Goal: Use online tool/utility: Utilize a website feature to perform a specific function

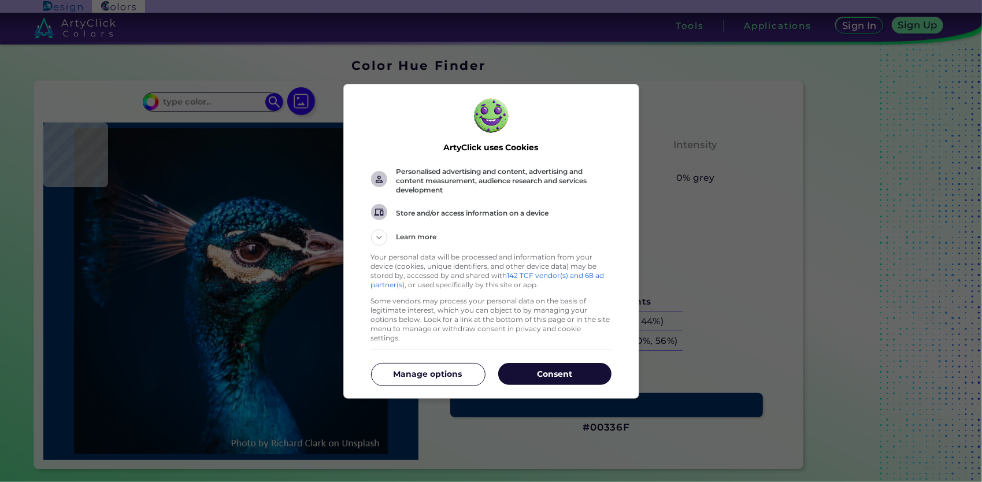
click at [543, 368] on p "Consent" at bounding box center [554, 374] width 113 height 12
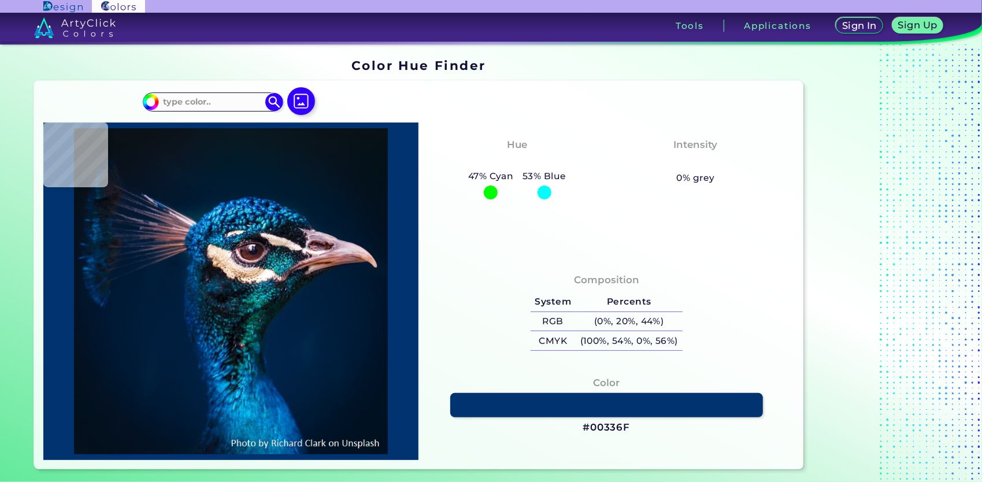
type input "#011120"
type input "#031628"
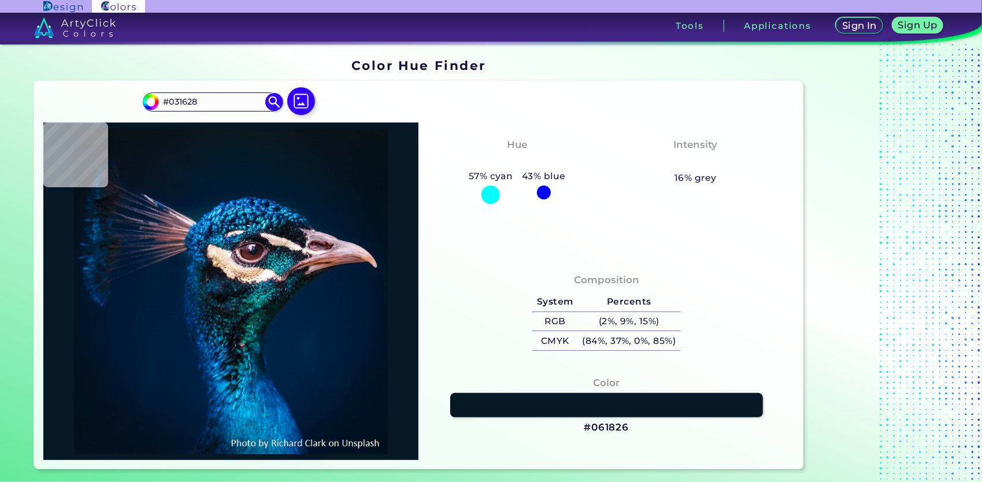
type input "#061826"
type input "#051826"
type input "#061826"
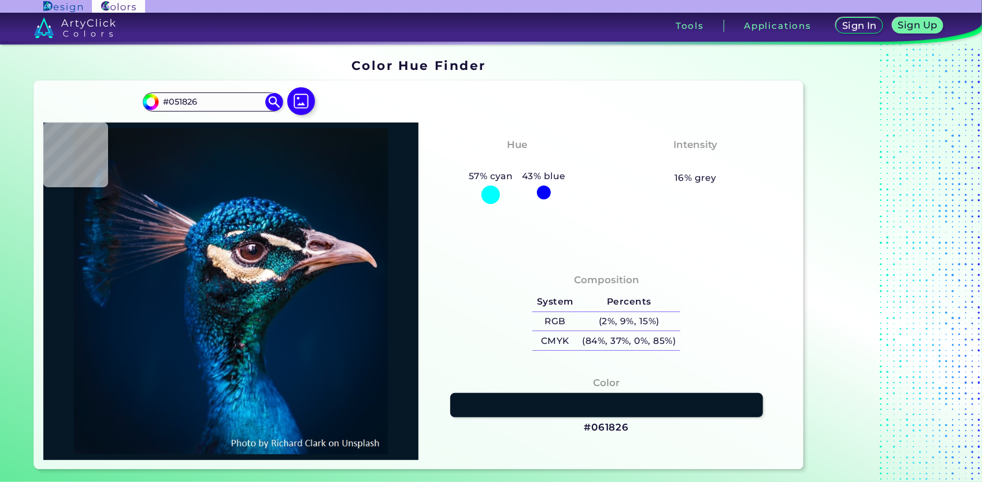
type input "#061826"
type input "#061822"
type input "#091722"
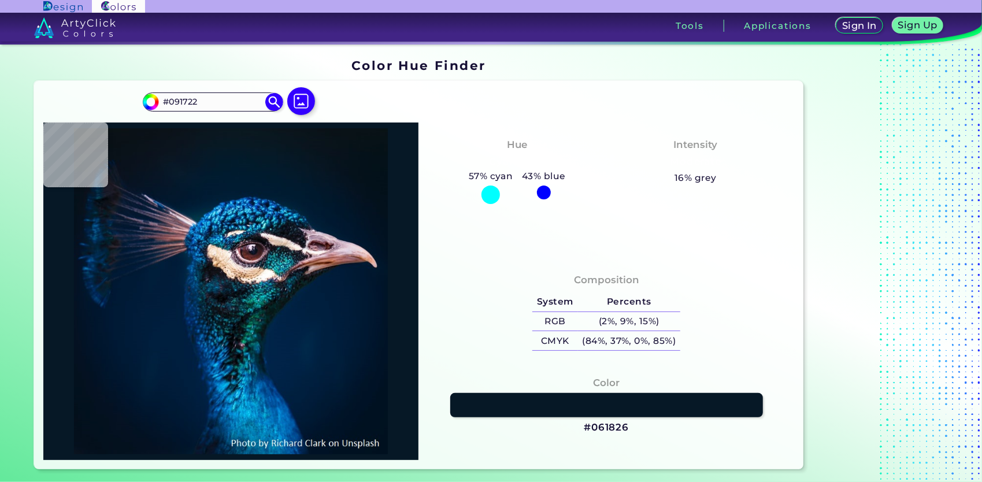
type input "#0a1720"
type input "#0A1720"
type input "#09181f"
type input "#09181F"
type input "#0c161f"
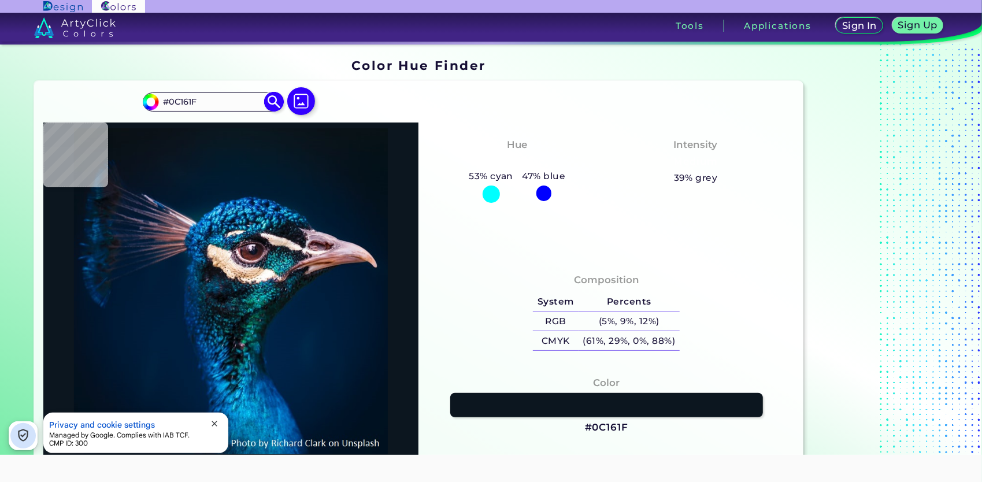
drag, startPoint x: 211, startPoint y: 100, endPoint x: 171, endPoint y: 99, distance: 39.9
click at [171, 99] on input "#0C161F" at bounding box center [212, 102] width 107 height 16
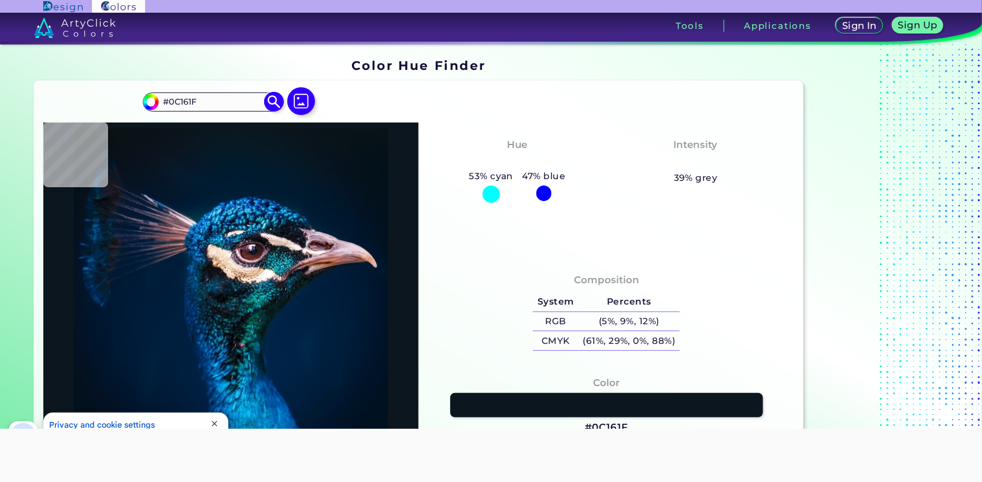
paste input "D7942D"
type input "#D7942D"
click at [270, 103] on img at bounding box center [274, 102] width 20 height 20
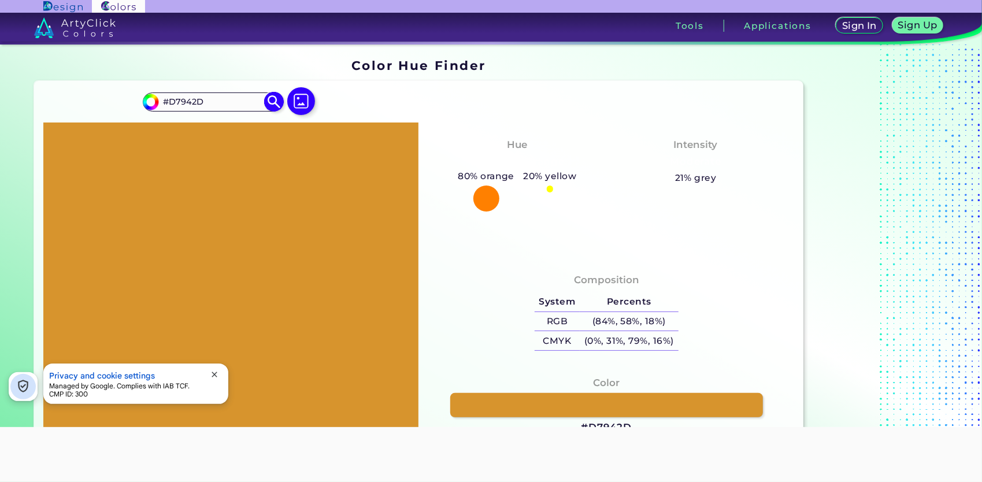
click at [147, 101] on input "#d7942d" at bounding box center [149, 100] width 14 height 14
type input "#ec9718"
type input "#EC9718"
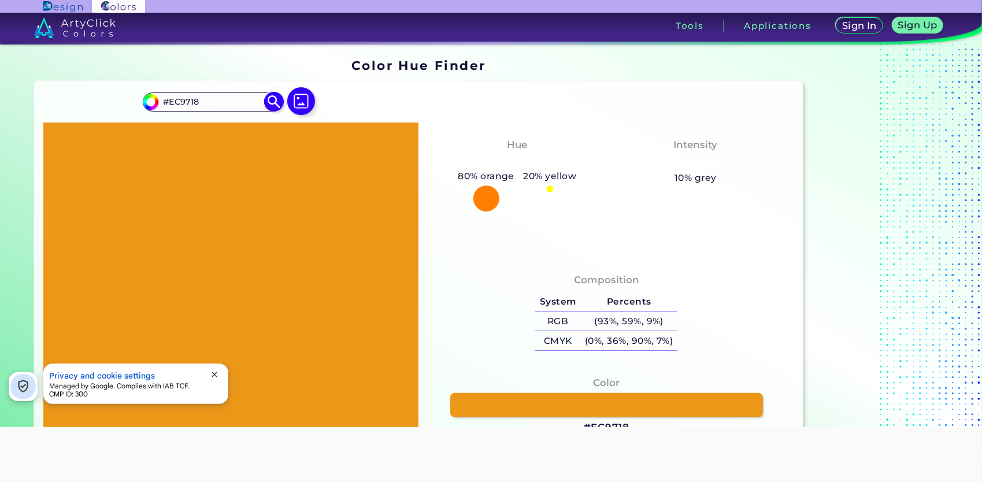
type input "#ec9513"
type input "#EC9513"
type input "#ed9512"
type input "#ED9512"
type input "#ee9611"
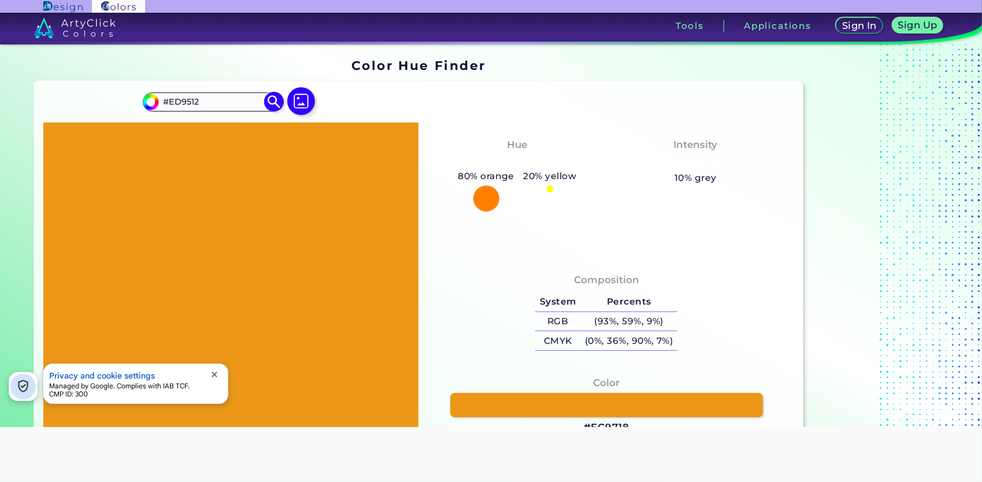
type input "#EE9611"
type input "#f09814"
type input "#F09814"
type input "#f0960f"
type input "#F0960F"
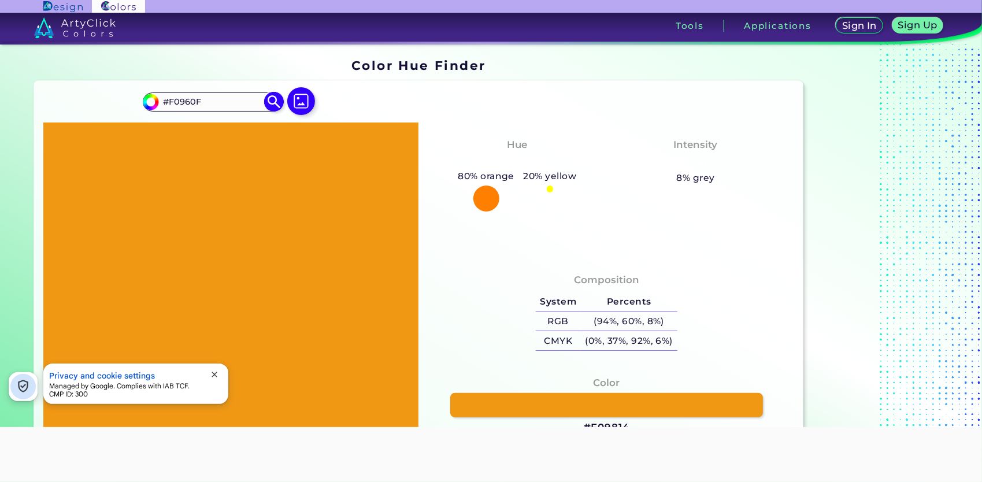
type input "#f39912"
type input "#F39912"
type input "#f5990f"
type input "#F5990F"
type input "#f89a0d"
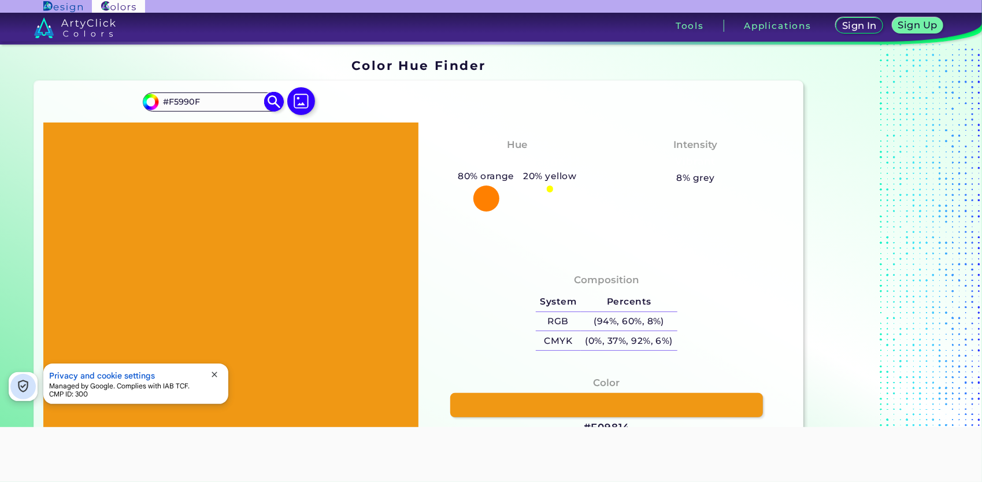
type input "#F89A0D"
type input "#fb9c0e"
type input "#FB9C0E"
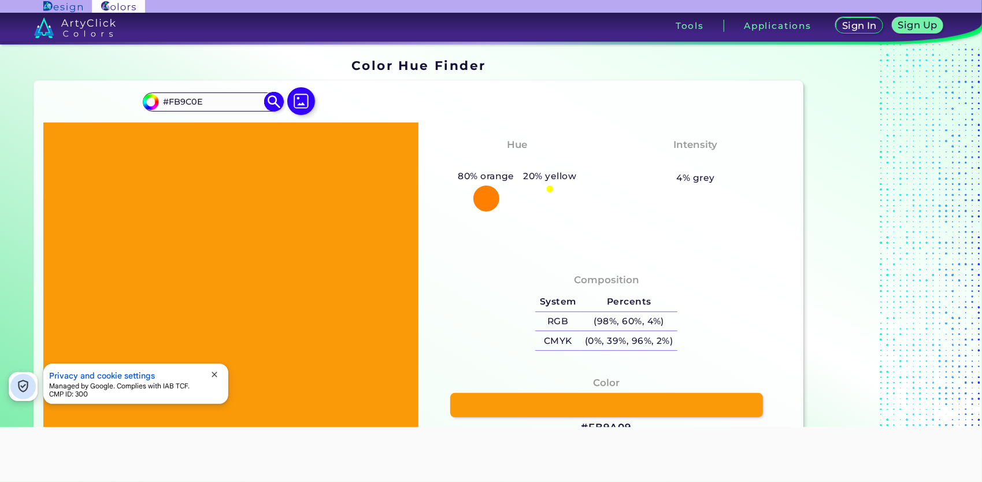
type input "#fb9a09"
type input "#FB9A09"
type input "#fd9d0d"
type input "#FD9D0D"
type input "#ff9d0a"
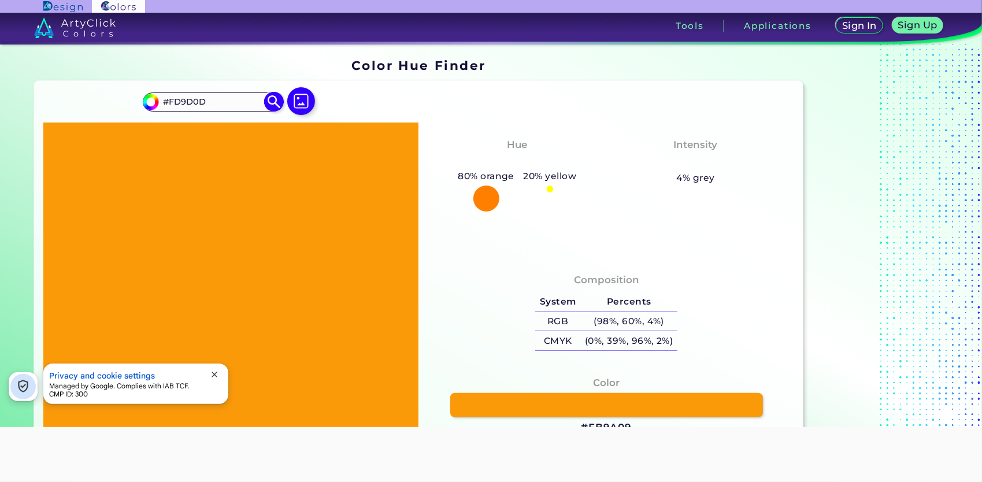
type input "#FF9D0A"
type input "#ff9b05"
type input "#FF9B05"
type input "#fe9b06"
type input "#FE9B06"
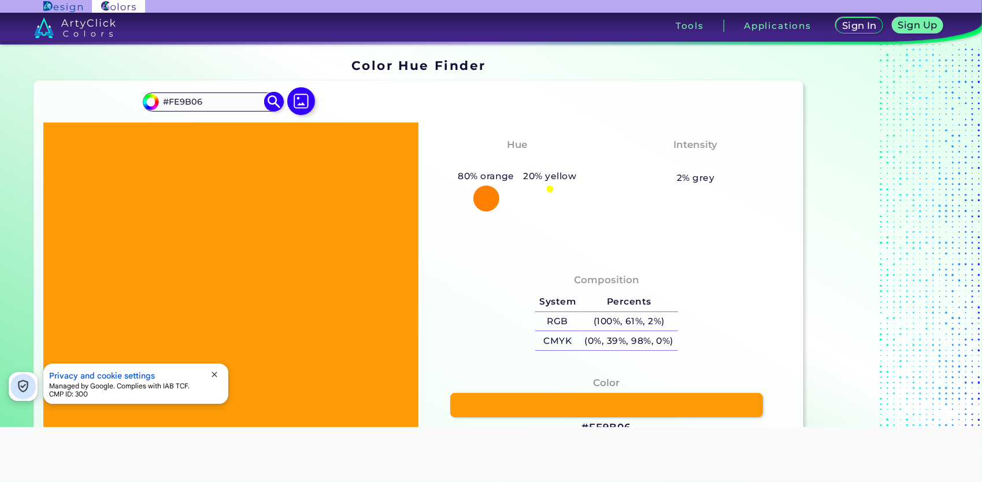
type input "#fe9901"
type input "#FE9901"
type input "#ff9900"
type input "#FF9900"
type input "#ff9900"
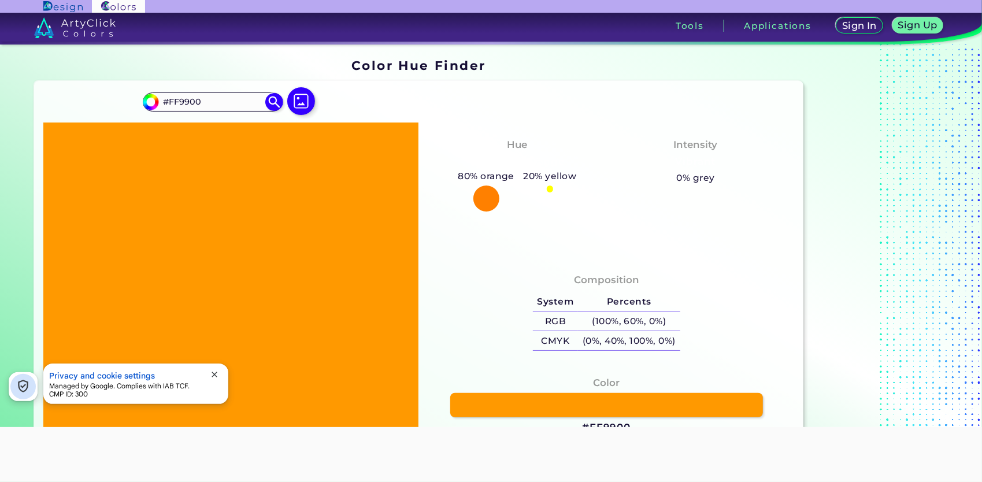
click at [438, 229] on div "Hue Yellowish Orange 80% orange 20% yellow Intensity Vibrant 0% grey" at bounding box center [606, 190] width 376 height 135
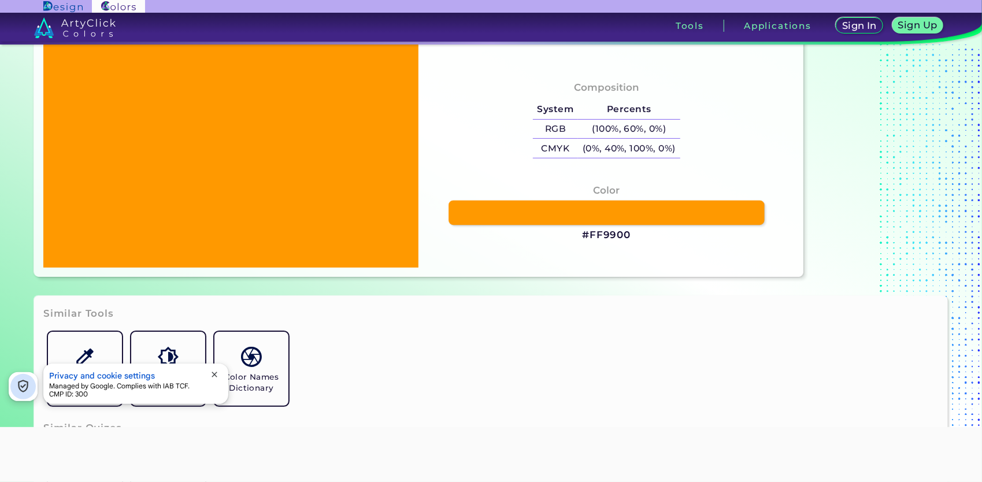
click at [524, 209] on link at bounding box center [606, 213] width 316 height 24
